Goal: Information Seeking & Learning: Learn about a topic

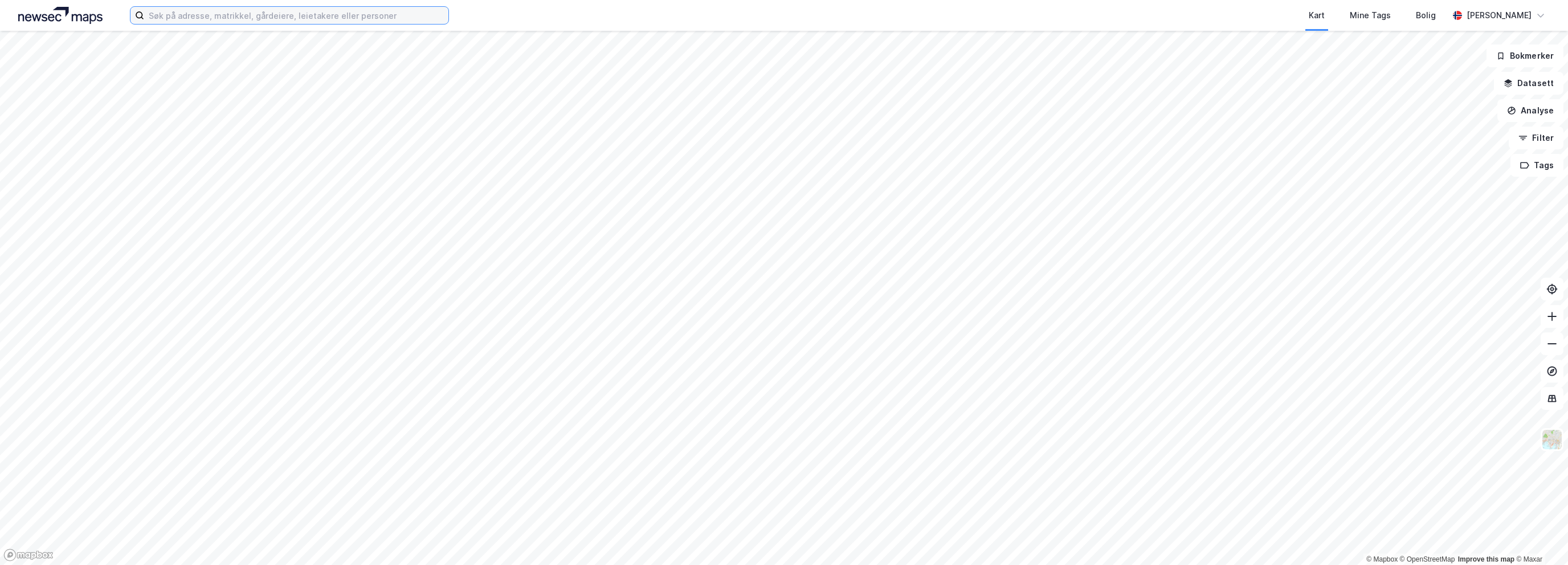
click at [200, 21] on input at bounding box center [296, 15] width 304 height 17
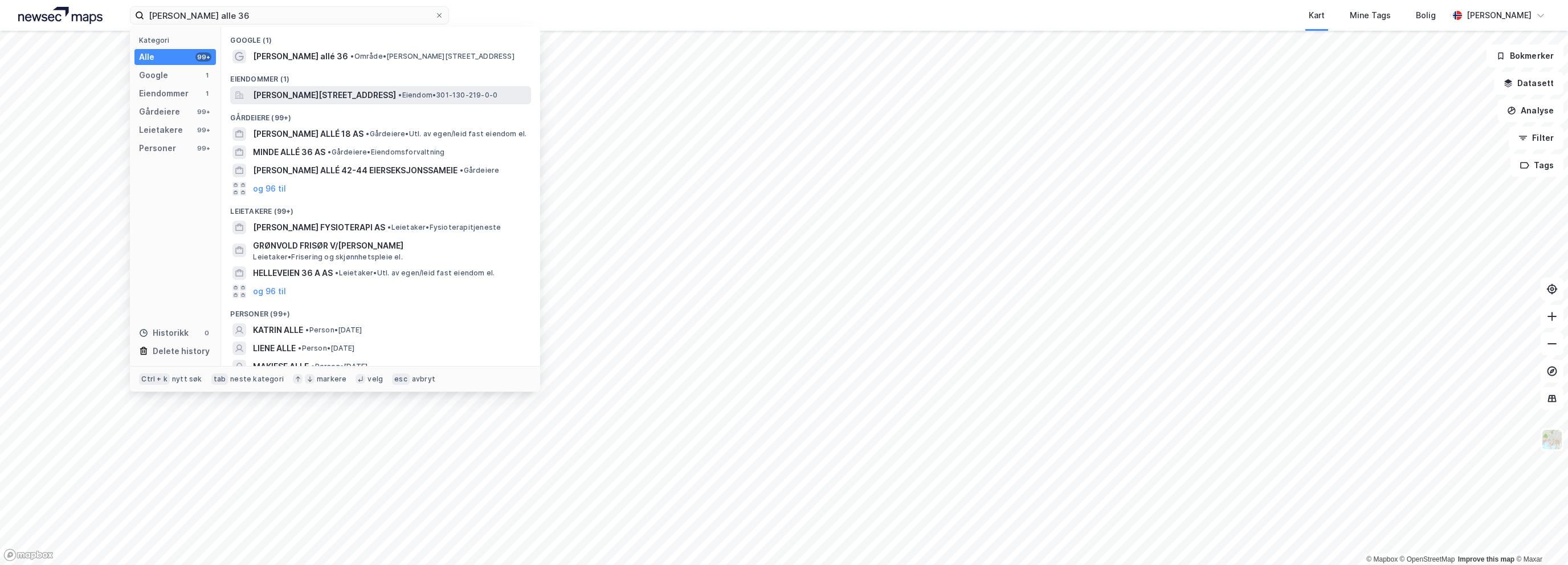
click at [294, 96] on span "[PERSON_NAME][STREET_ADDRESS]" at bounding box center [324, 95] width 143 height 14
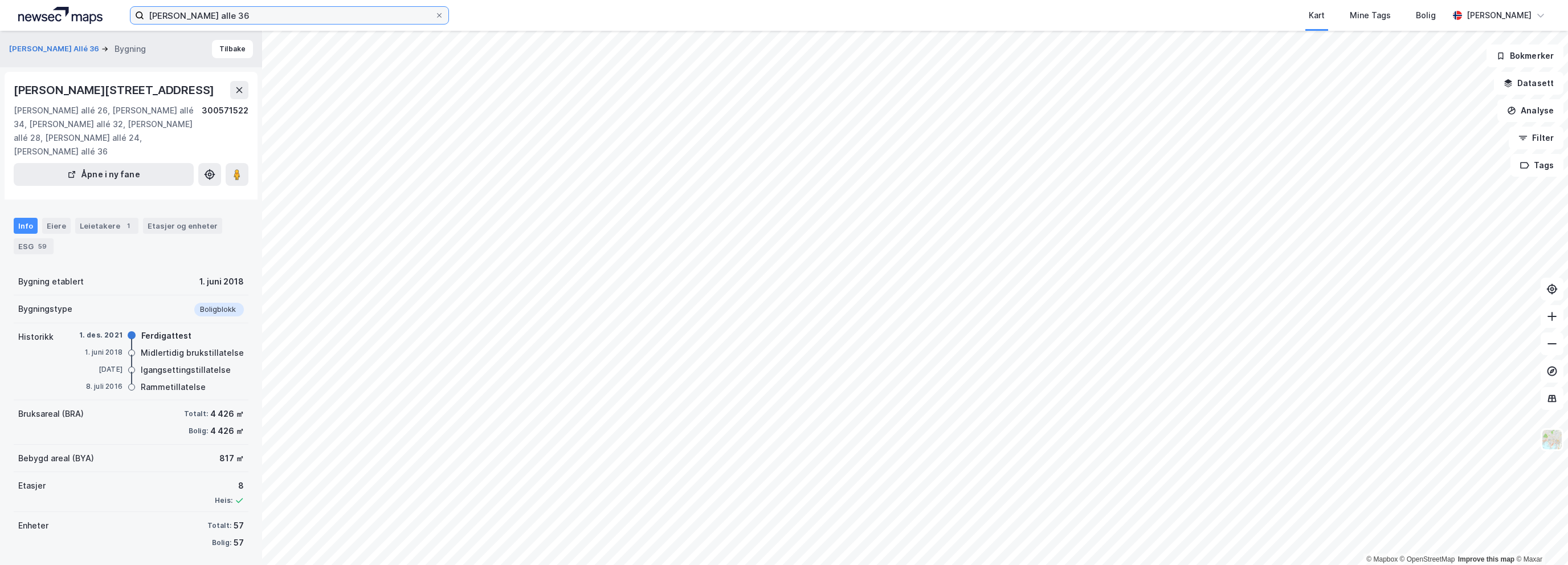
click at [194, 14] on input "grønvoll alle 36" at bounding box center [290, 15] width 291 height 17
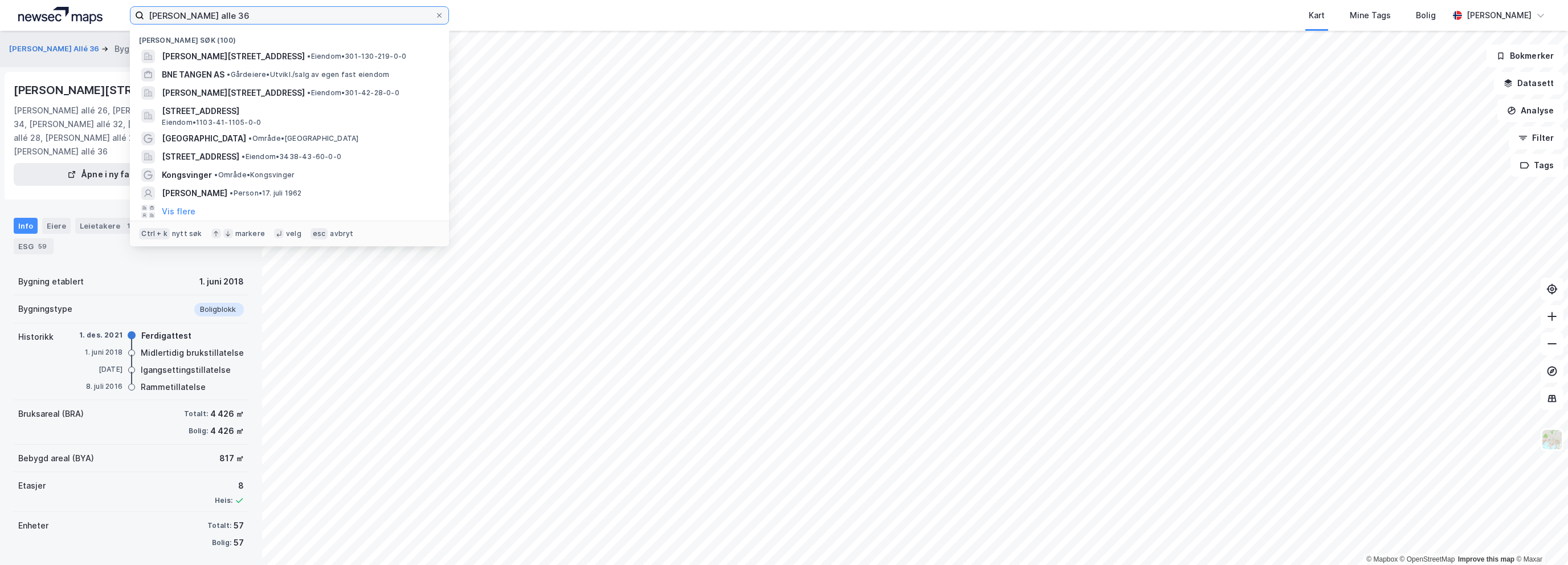
click at [194, 14] on input "grønvoll alle 36" at bounding box center [290, 15] width 291 height 17
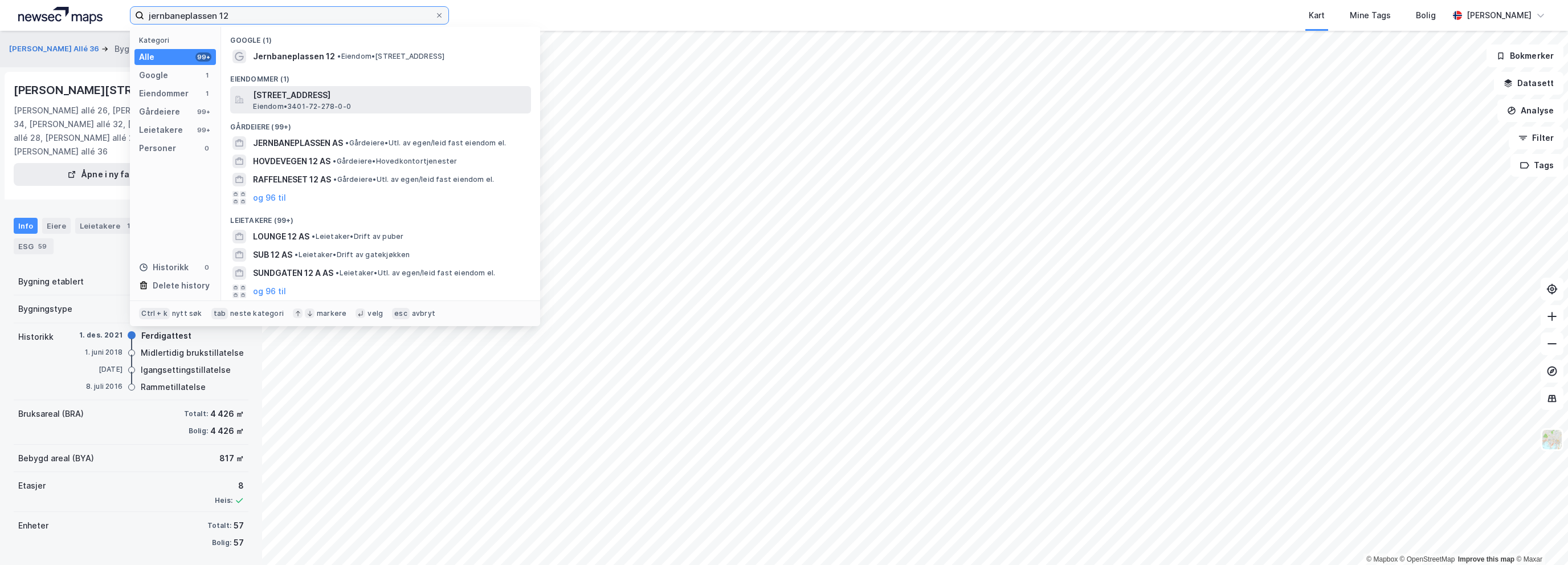
type input "jernbaneplassen 12"
click at [303, 97] on span "Jernbaneplassen 12, 2211, KONGSVINGER, KONGSVINGER" at bounding box center [389, 95] width 274 height 14
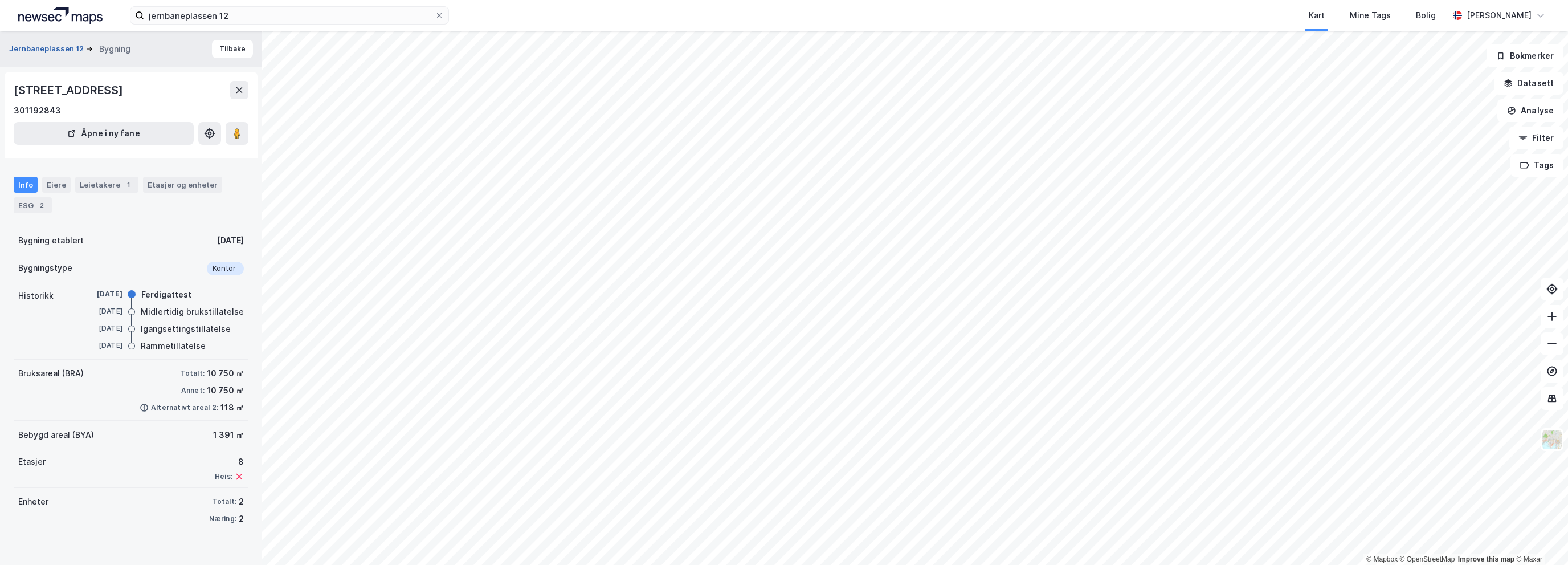
click at [50, 45] on button "Jernbaneplassen 12" at bounding box center [47, 49] width 77 height 11
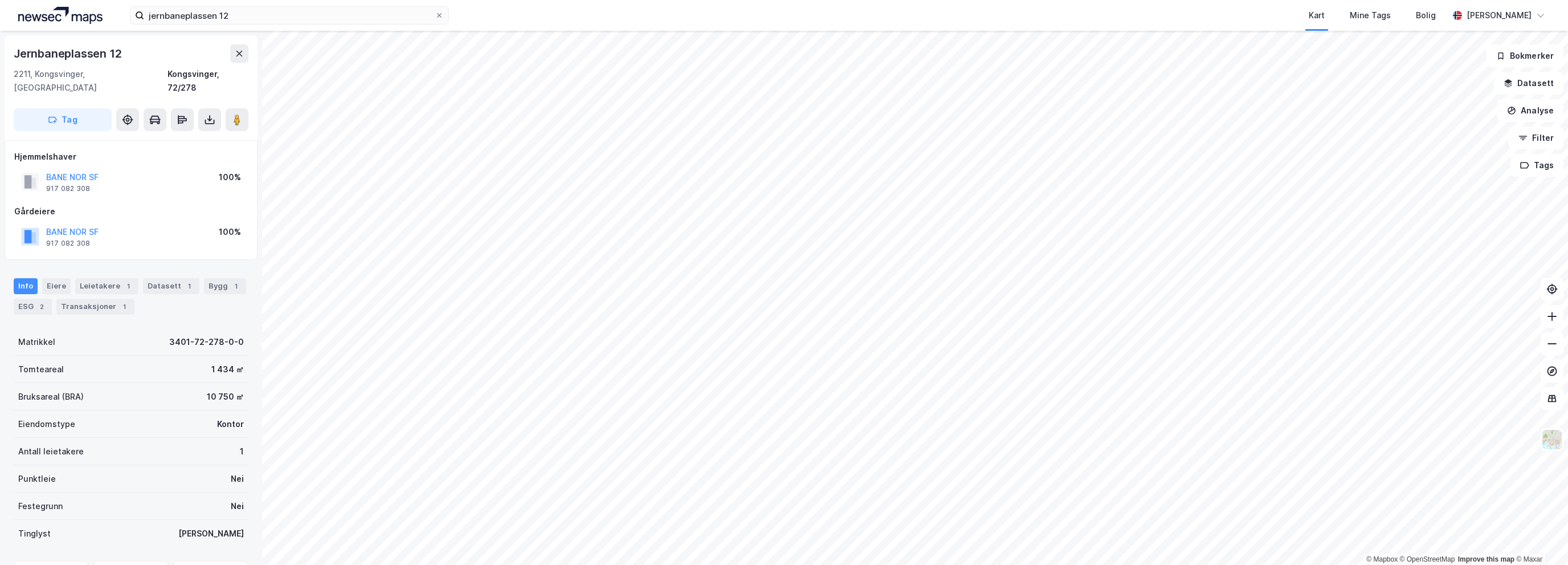
click at [1239, 9] on div "Kart Mine Tags Bolig" at bounding box center [976, 15] width 945 height 31
click at [39, 301] on div "2" at bounding box center [41, 306] width 11 height 11
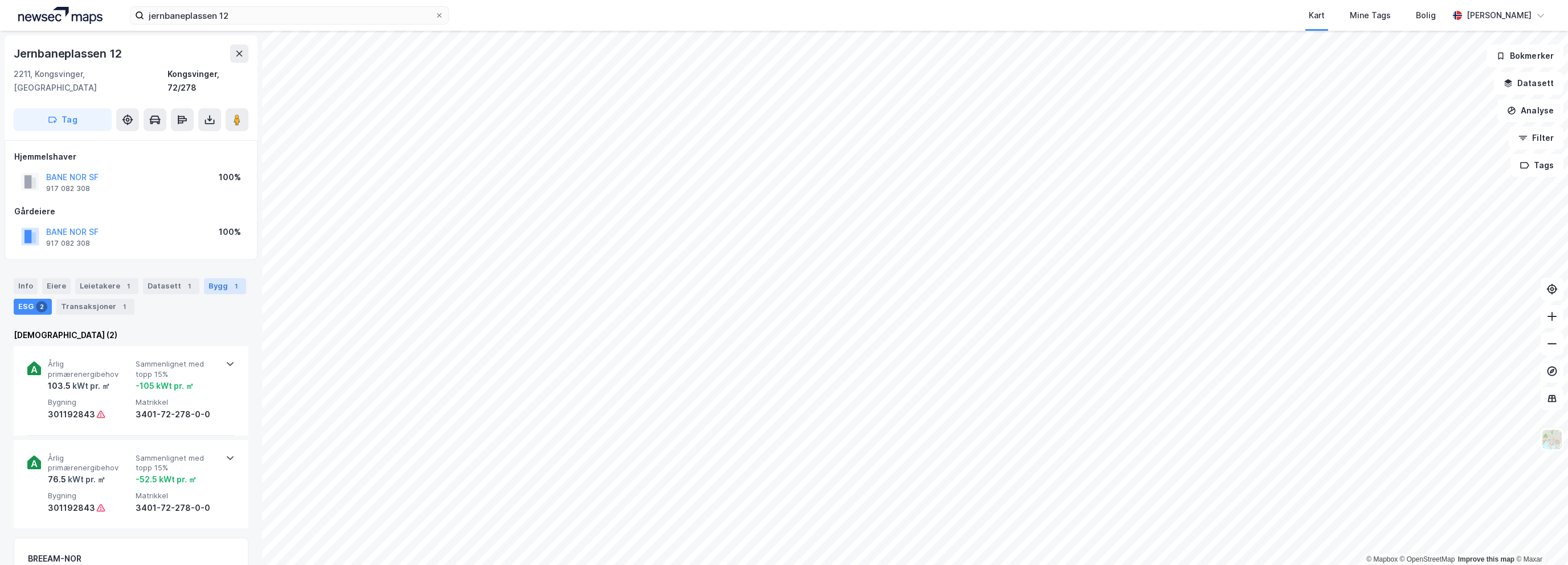
click at [207, 278] on div "Bygg 1" at bounding box center [225, 286] width 42 height 16
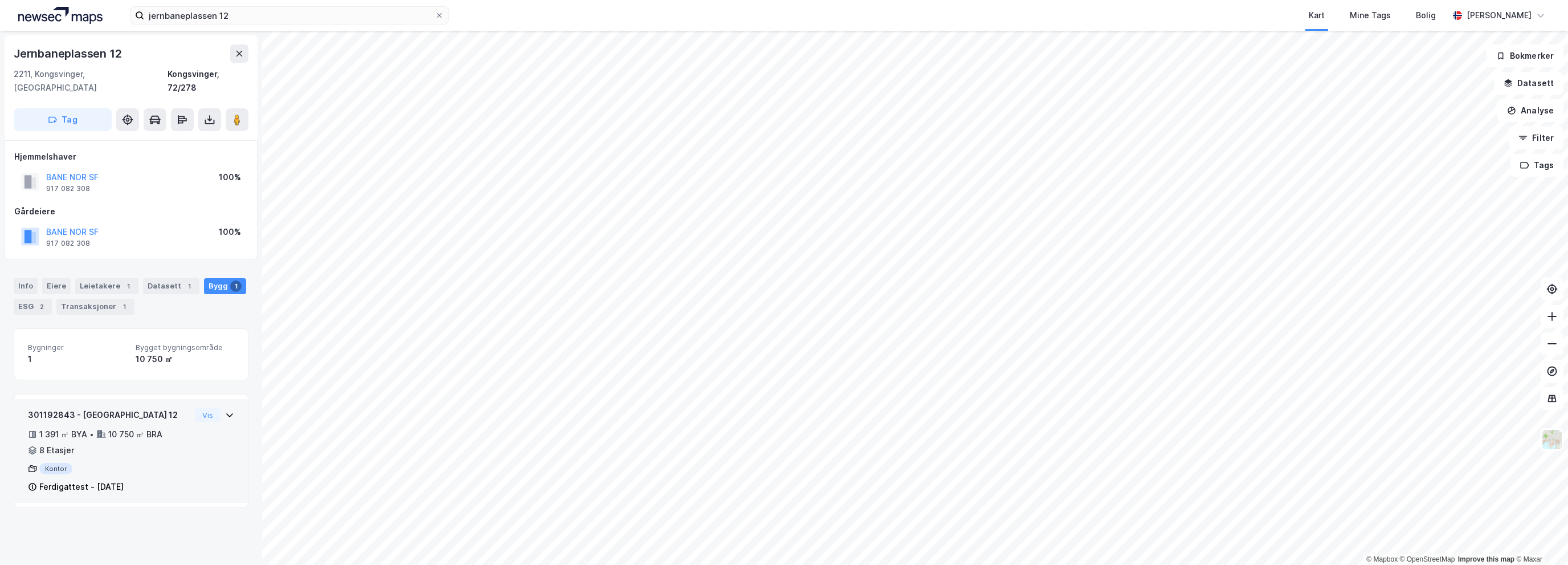
click at [213, 415] on div "301192843 - Jernbaneplassen 12 1 391 ㎡ BYA • 10 750 ㎡ BRA • 8 Etasjer Kontor Fe…" at bounding box center [131, 455] width 206 height 95
